Goal: Task Accomplishment & Management: Use online tool/utility

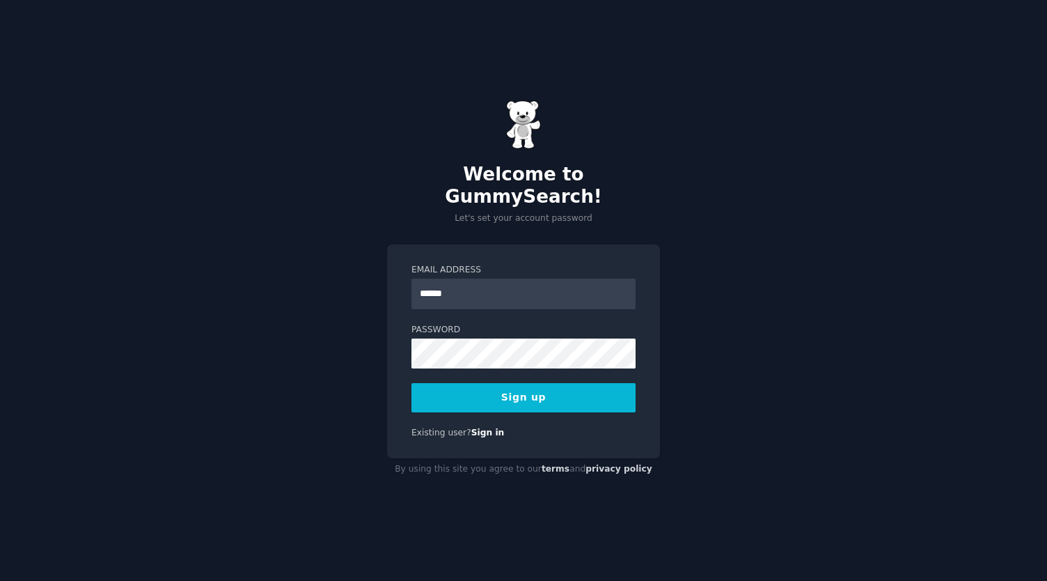
type input "**********"
click at [511, 387] on button "Sign up" at bounding box center [523, 397] width 224 height 29
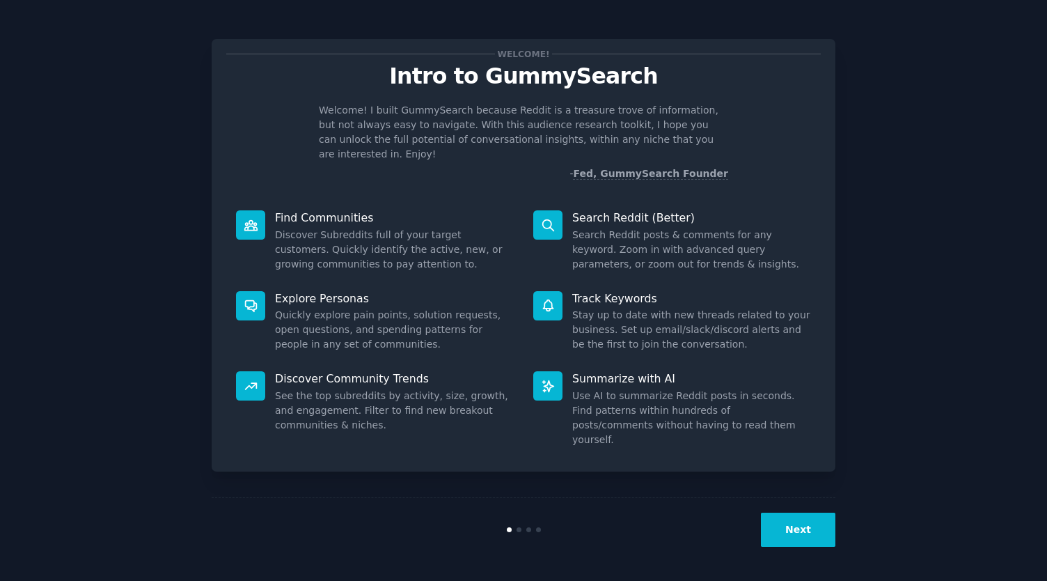
click at [808, 534] on button "Next" at bounding box center [798, 529] width 74 height 34
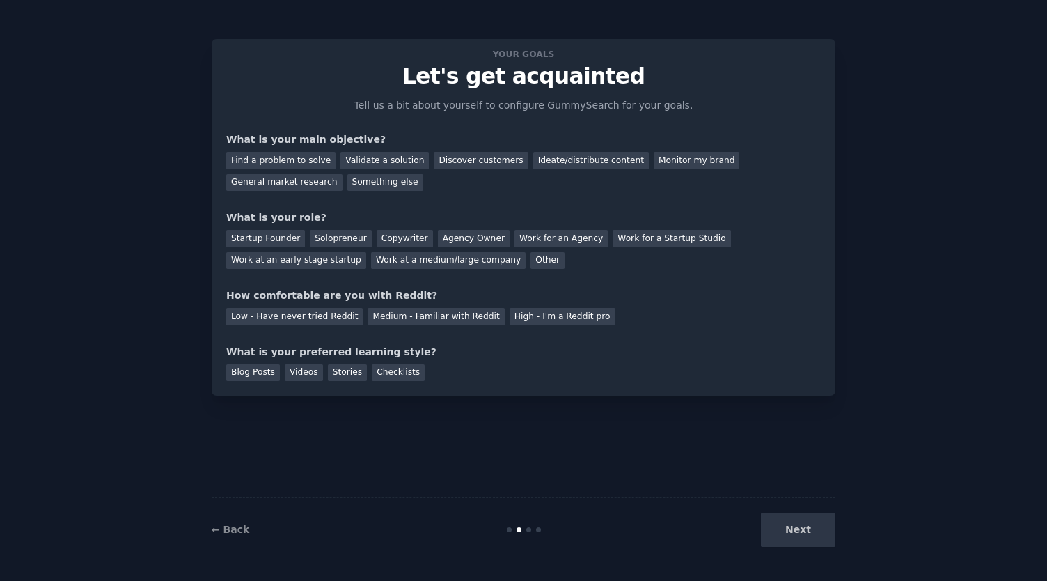
click at [808, 534] on div "Next" at bounding box center [731, 529] width 208 height 34
click at [343, 174] on div "General market research" at bounding box center [284, 182] width 116 height 17
click at [530, 257] on div "Other" at bounding box center [547, 260] width 34 height 17
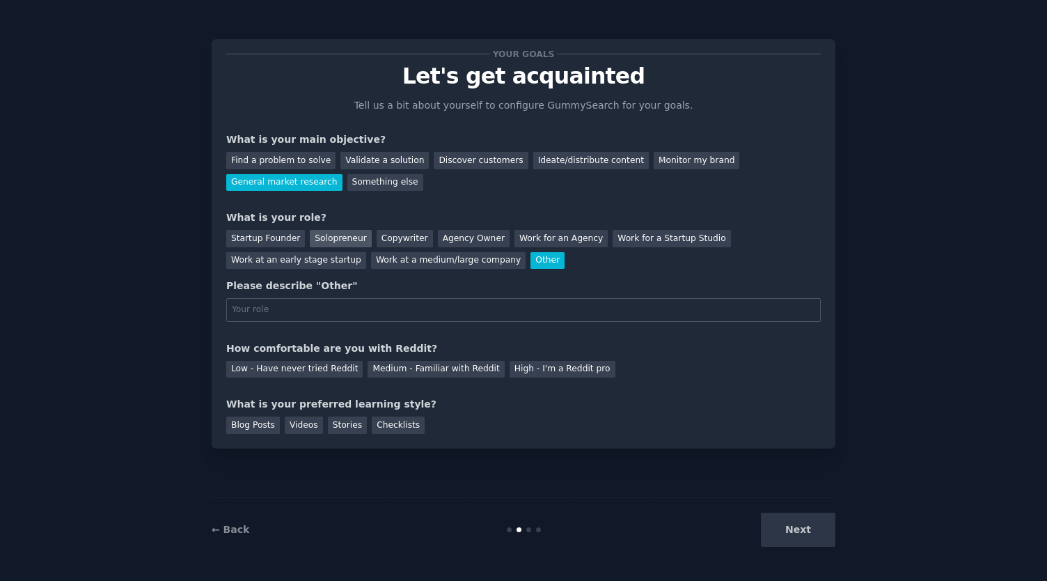
click at [331, 239] on div "Solopreneur" at bounding box center [340, 238] width 61 height 17
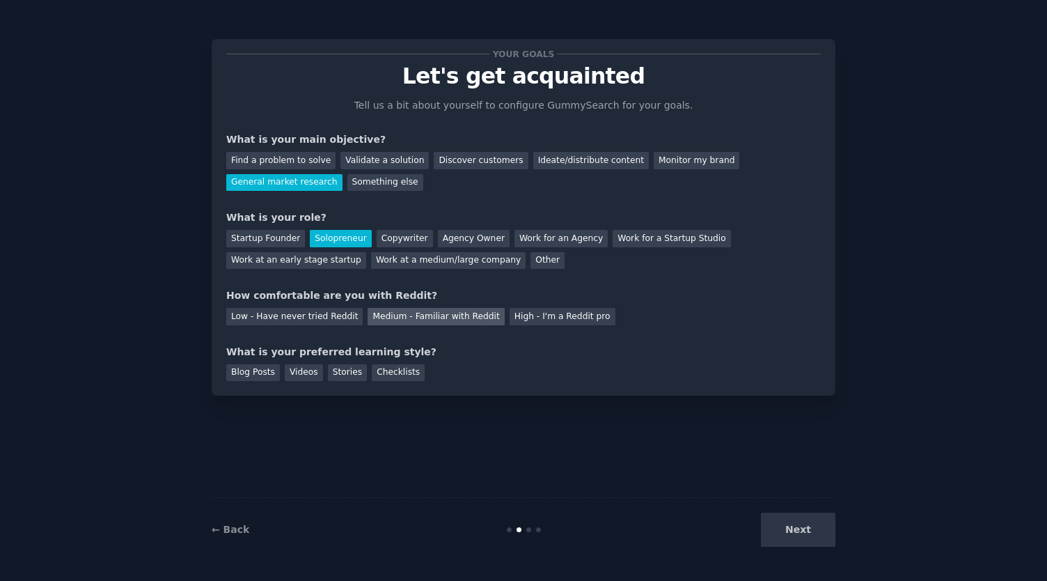
click at [414, 315] on div "Medium - Familiar with Reddit" at bounding box center [436, 316] width 136 height 17
click at [244, 370] on div "Blog Posts" at bounding box center [253, 372] width 54 height 17
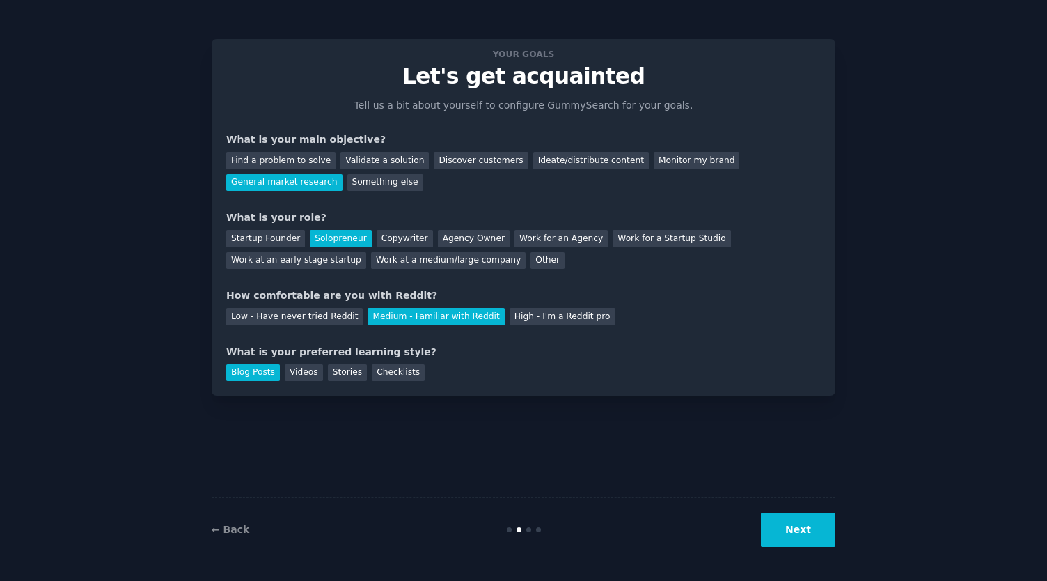
click at [797, 523] on button "Next" at bounding box center [798, 529] width 74 height 34
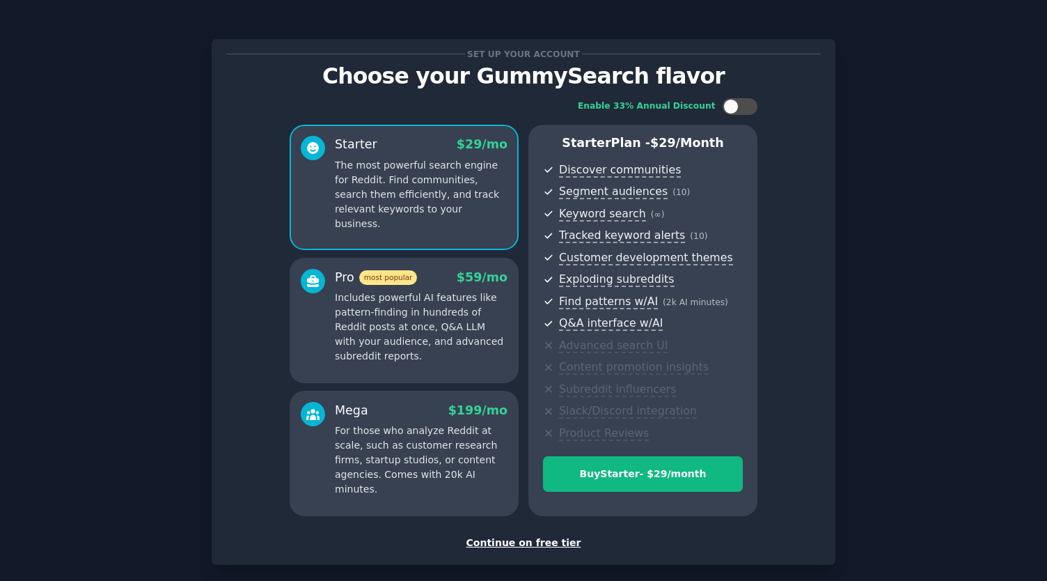
click at [555, 542] on div "Continue on free tier" at bounding box center [523, 542] width 595 height 15
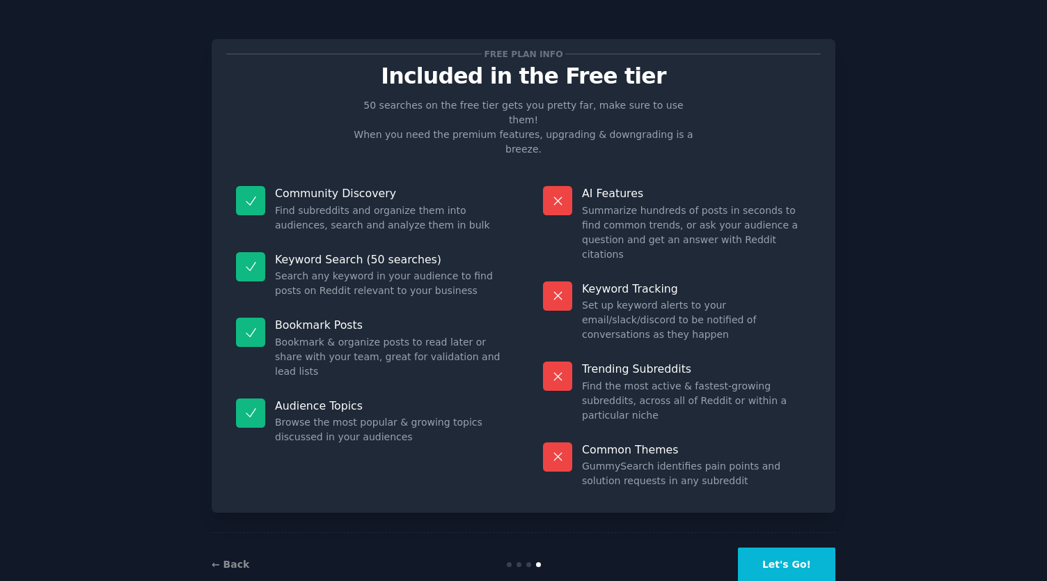
click at [794, 547] on button "Let's Go!" at bounding box center [786, 564] width 97 height 34
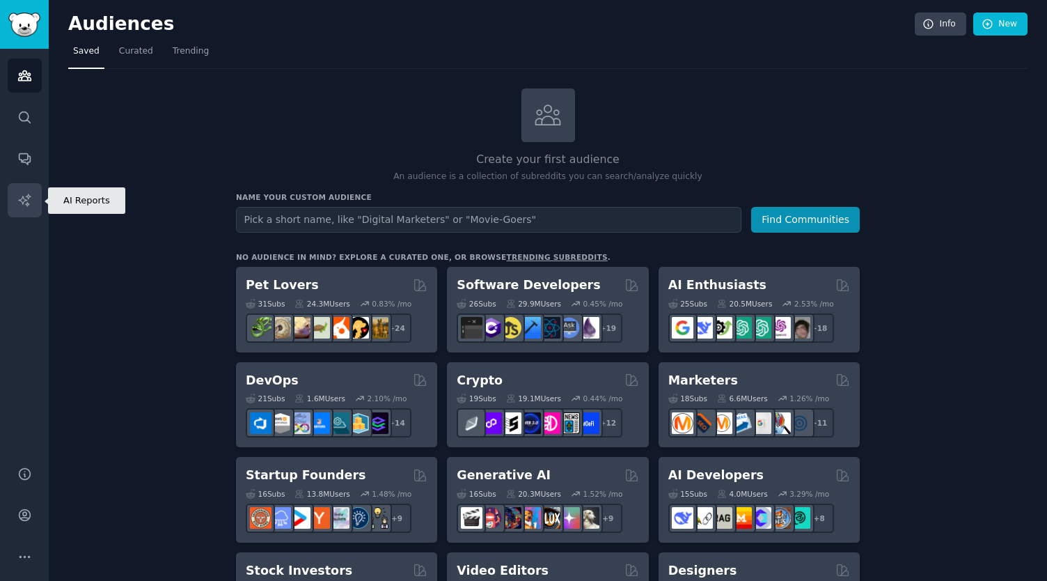
click at [22, 195] on icon "Sidebar" at bounding box center [24, 200] width 15 height 15
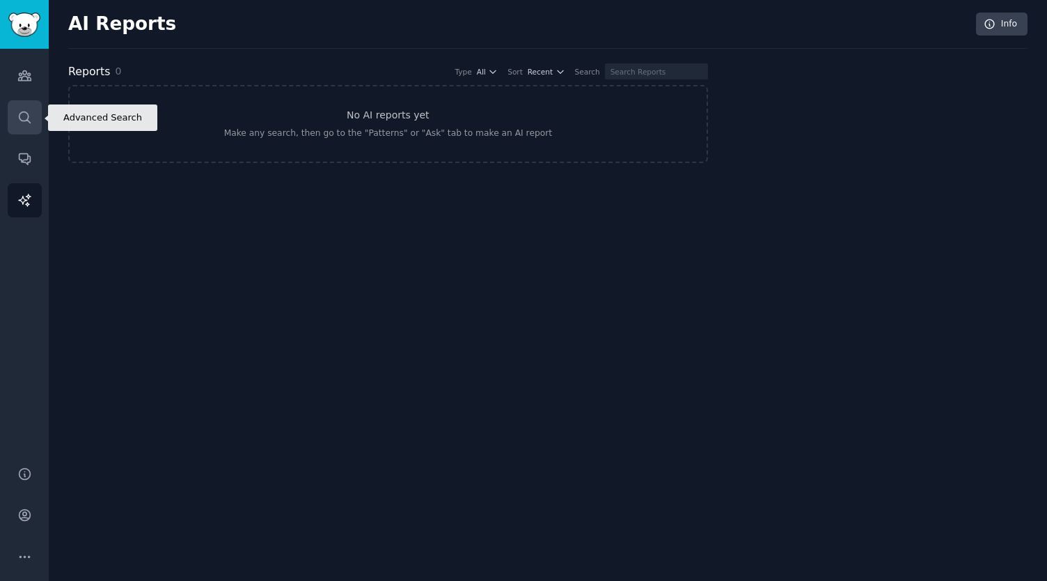
click at [21, 115] on icon "Sidebar" at bounding box center [24, 117] width 15 height 15
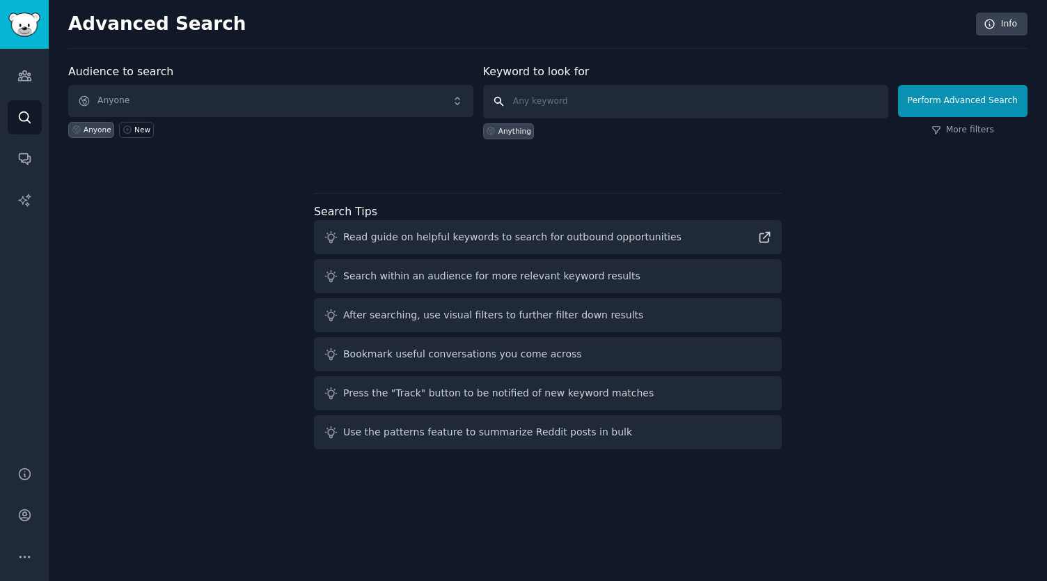
click at [546, 98] on input "text" at bounding box center [685, 101] width 405 height 33
type input "RugbyAustralia"
click at [944, 107] on button "Perform Advanced Search" at bounding box center [962, 101] width 129 height 32
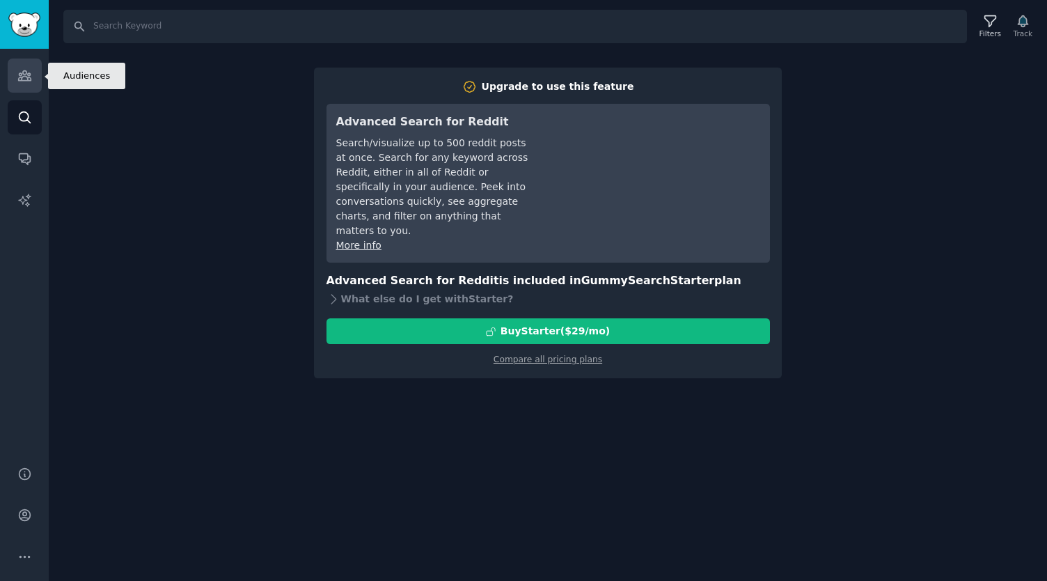
click at [19, 74] on icon "Sidebar" at bounding box center [24, 75] width 15 height 15
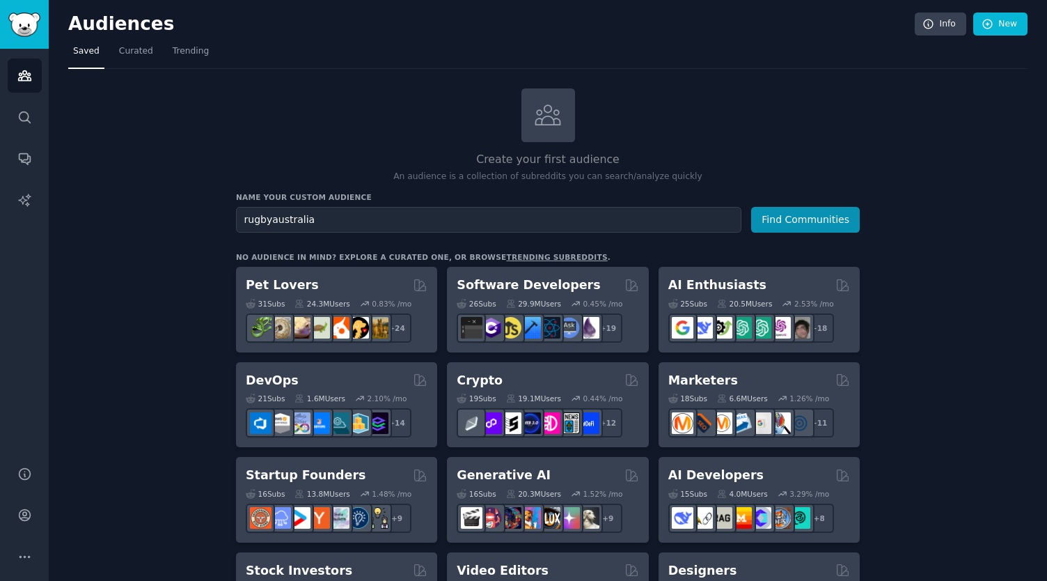
type input "rugbyaustralia"
click at [751, 207] on button "Find Communities" at bounding box center [805, 220] width 109 height 26
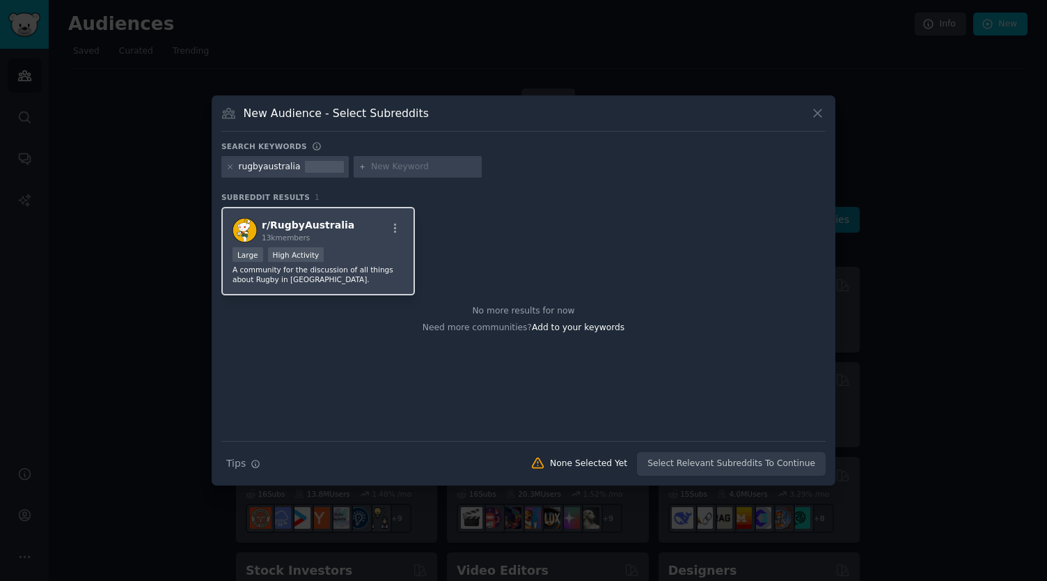
click at [355, 249] on div "Large High Activity" at bounding box center [318, 255] width 171 height 17
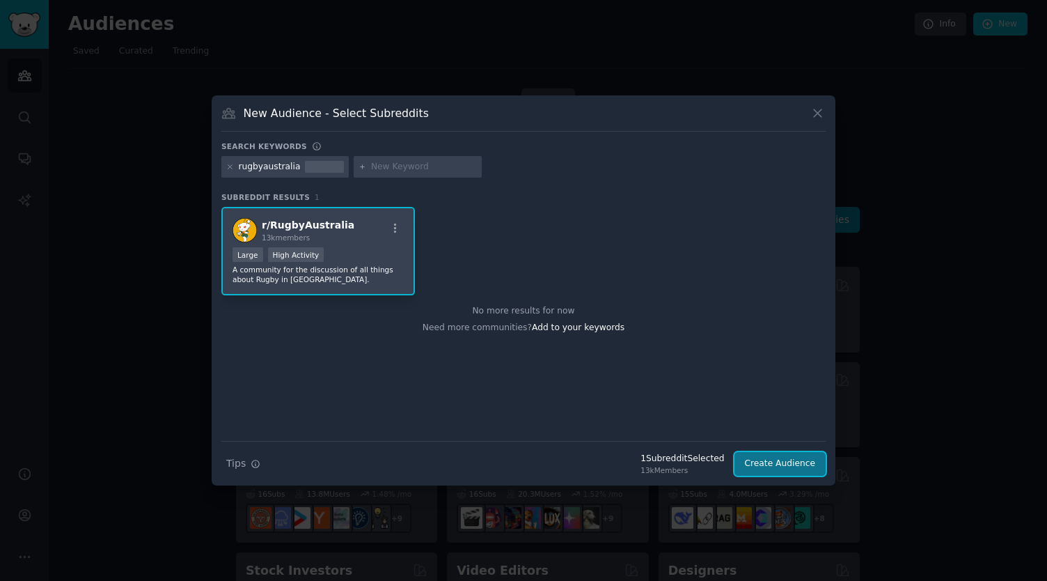
click at [784, 463] on button "Create Audience" at bounding box center [780, 464] width 92 height 24
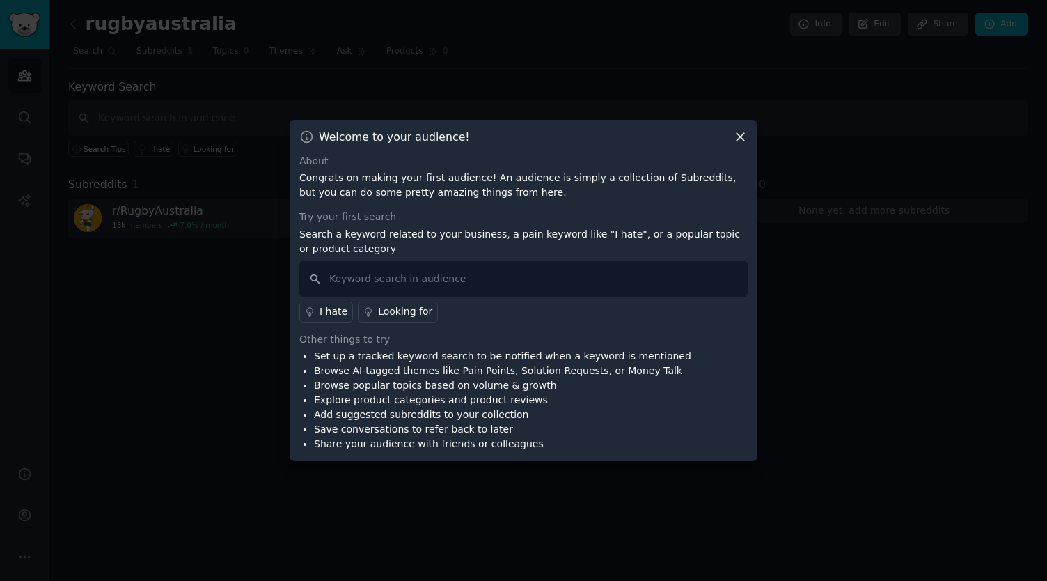
click at [742, 141] on icon at bounding box center [740, 136] width 15 height 15
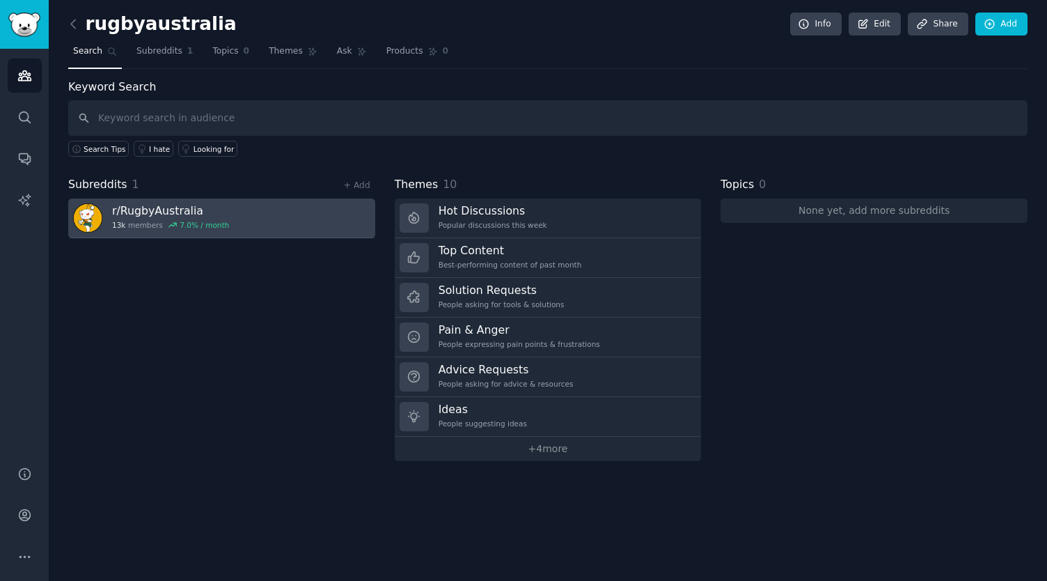
click at [219, 225] on link "r/ RugbyAustralia 13k members 7.0 % / month" at bounding box center [221, 218] width 307 height 40
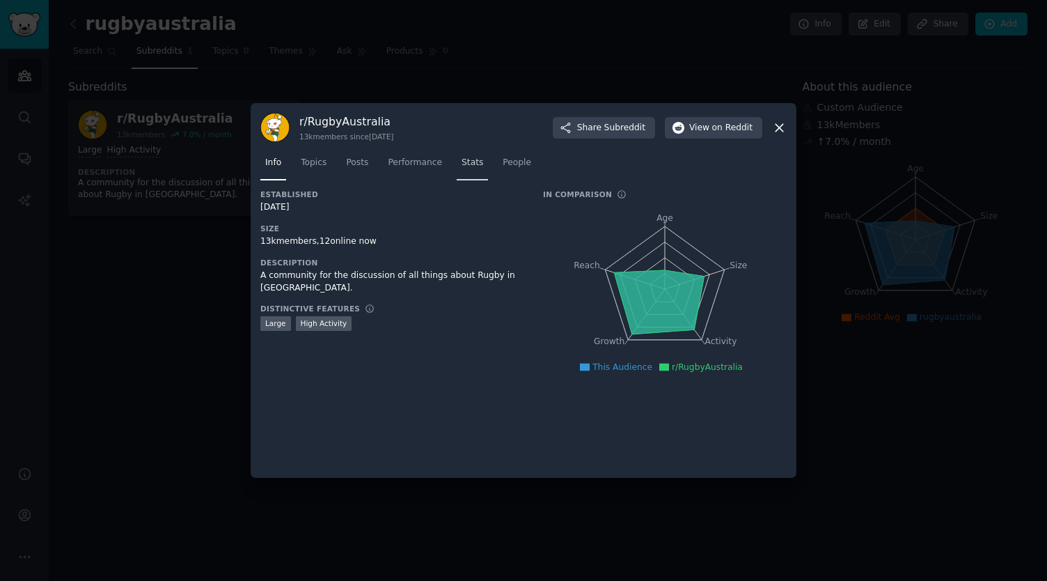
click at [465, 165] on span "Stats" at bounding box center [473, 163] width 22 height 13
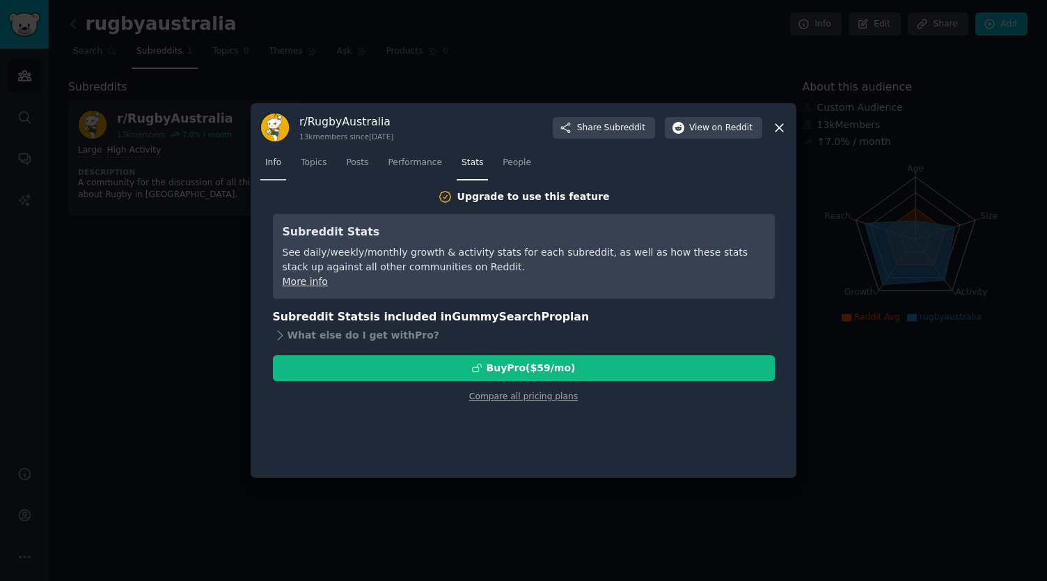
click at [281, 166] on link "Info" at bounding box center [273, 166] width 26 height 29
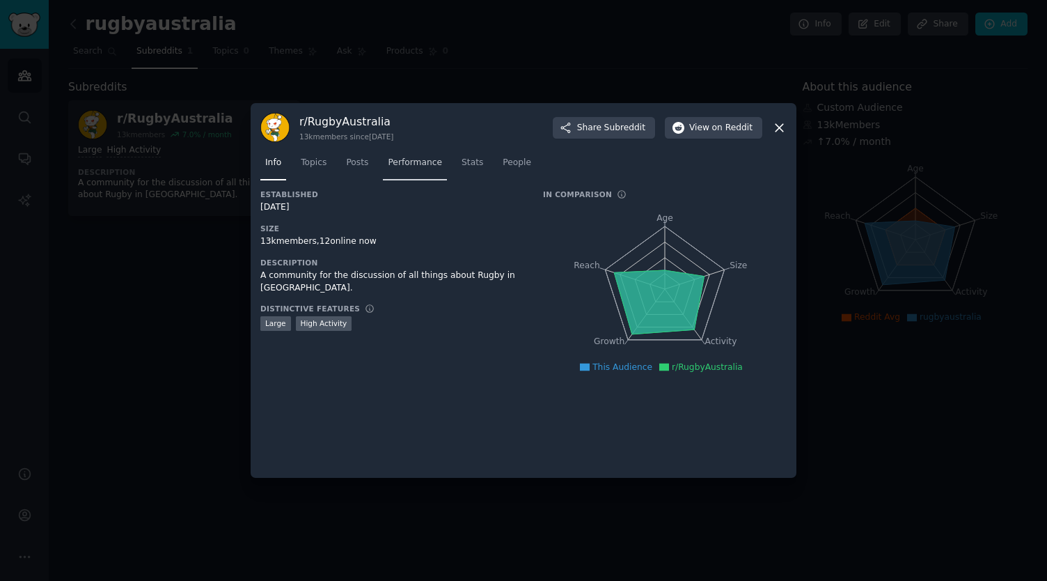
click at [402, 173] on link "Performance" at bounding box center [415, 166] width 64 height 29
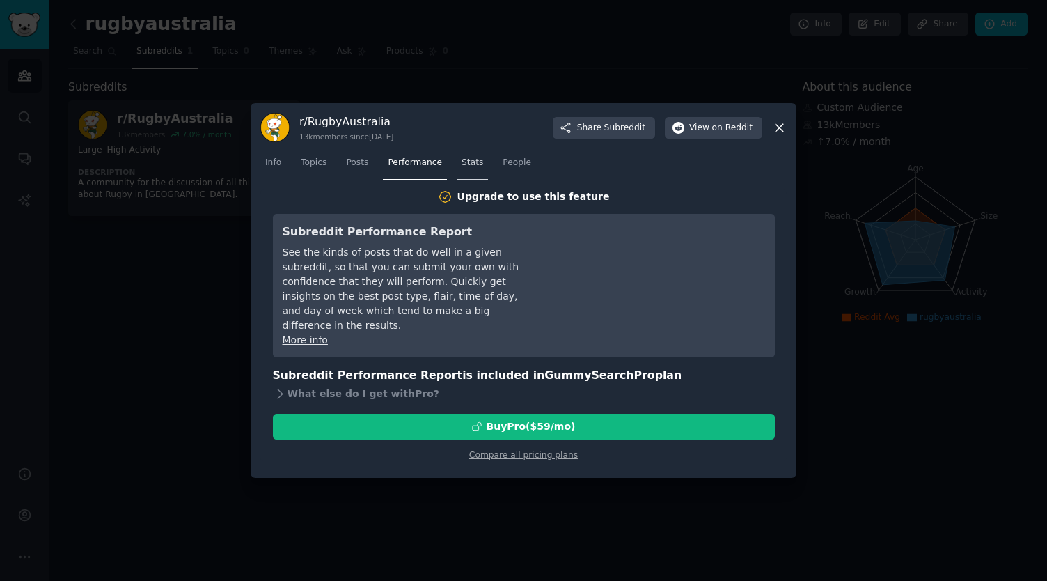
click at [465, 170] on link "Stats" at bounding box center [472, 166] width 31 height 29
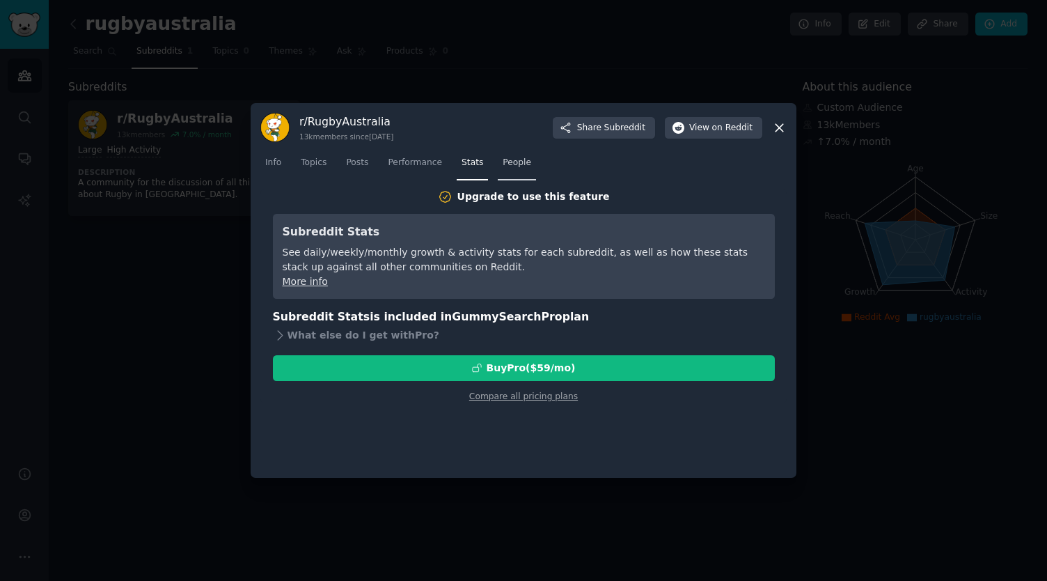
click at [498, 171] on link "People" at bounding box center [517, 166] width 38 height 29
click at [461, 171] on link "Stats" at bounding box center [472, 166] width 31 height 29
click at [270, 156] on link "Info" at bounding box center [273, 166] width 26 height 29
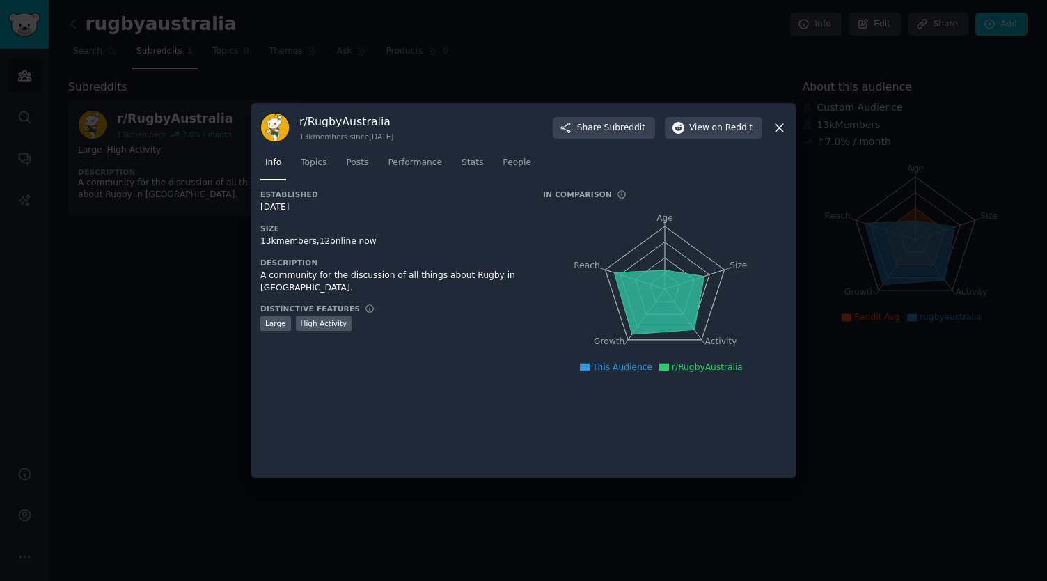
click at [640, 322] on icon at bounding box center [659, 302] width 90 height 64
click at [782, 126] on icon at bounding box center [779, 127] width 15 height 15
